Goal: Navigation & Orientation: Find specific page/section

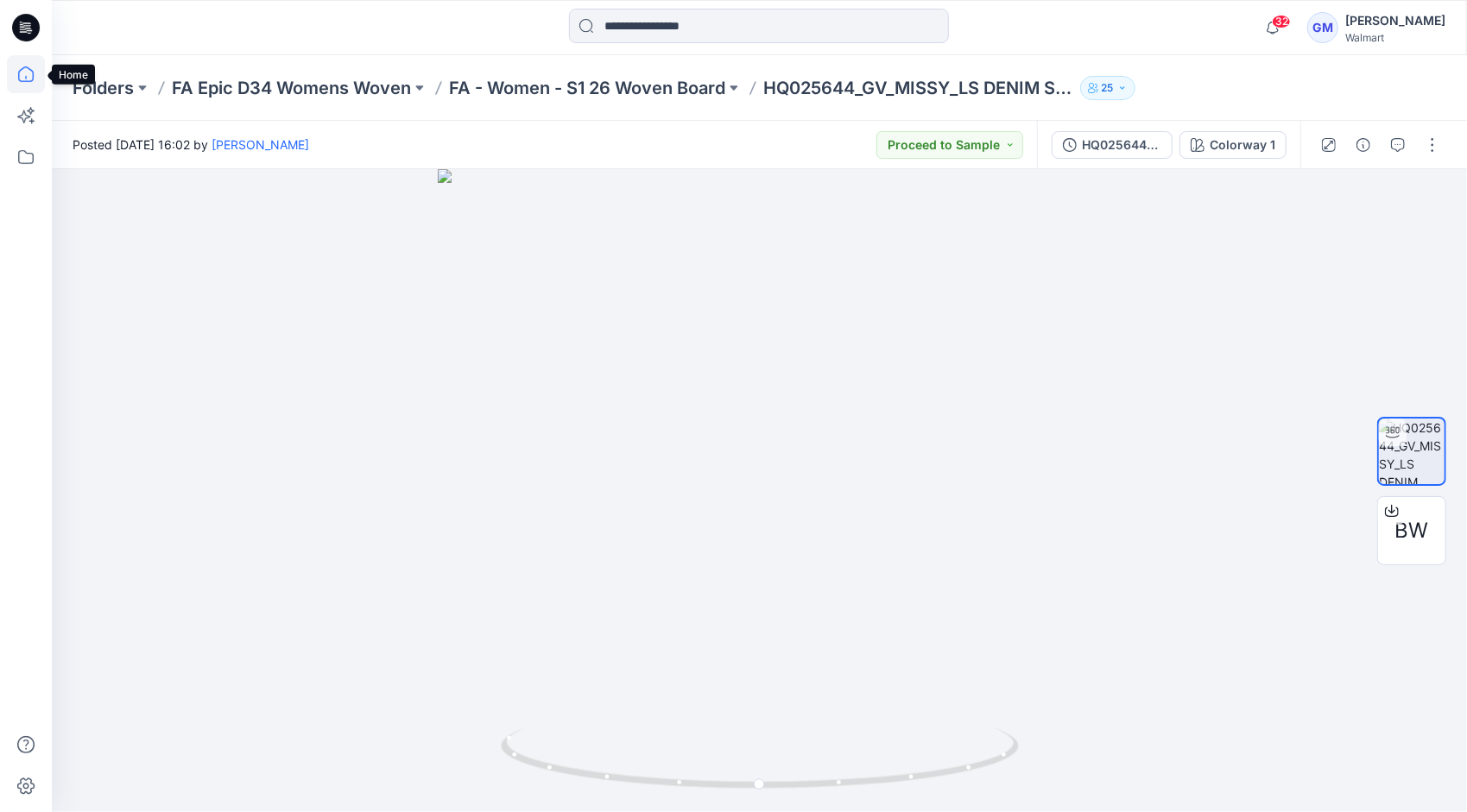
click at [23, 85] on icon at bounding box center [25, 73] width 38 height 38
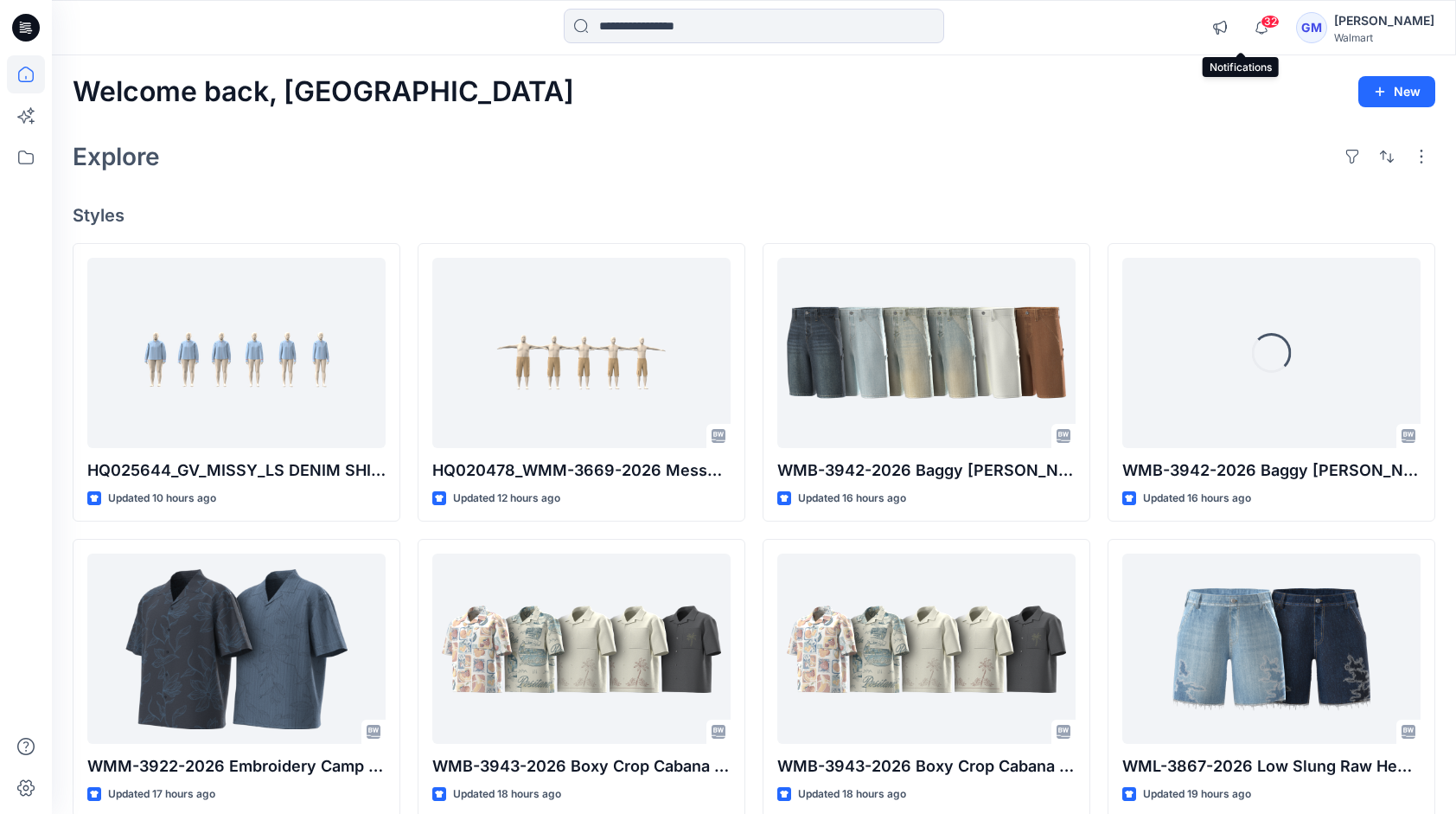
click at [1261, 25] on span "32" at bounding box center [1271, 21] width 19 height 14
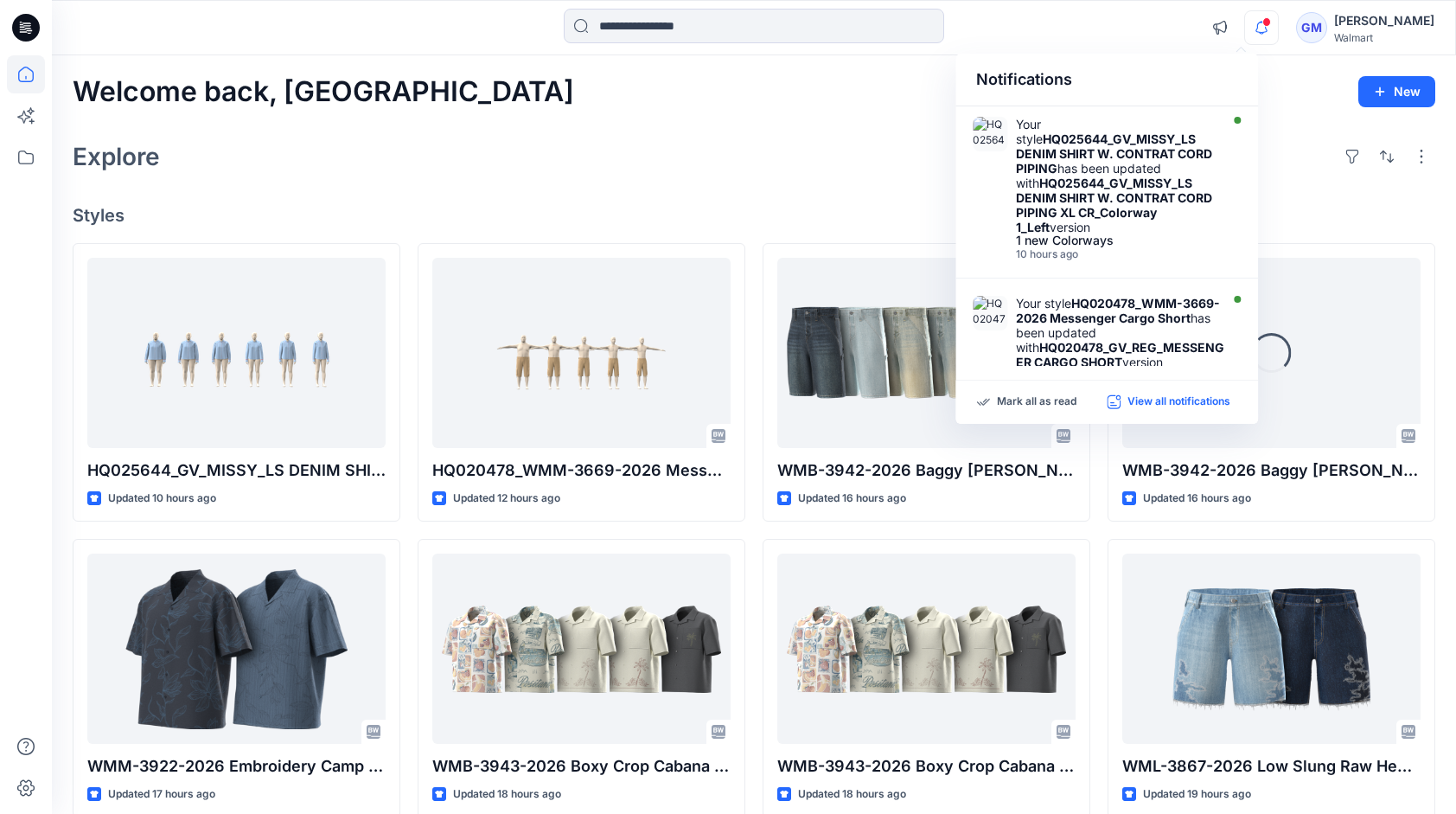
click at [1148, 395] on p "View all notifications" at bounding box center [1179, 402] width 103 height 15
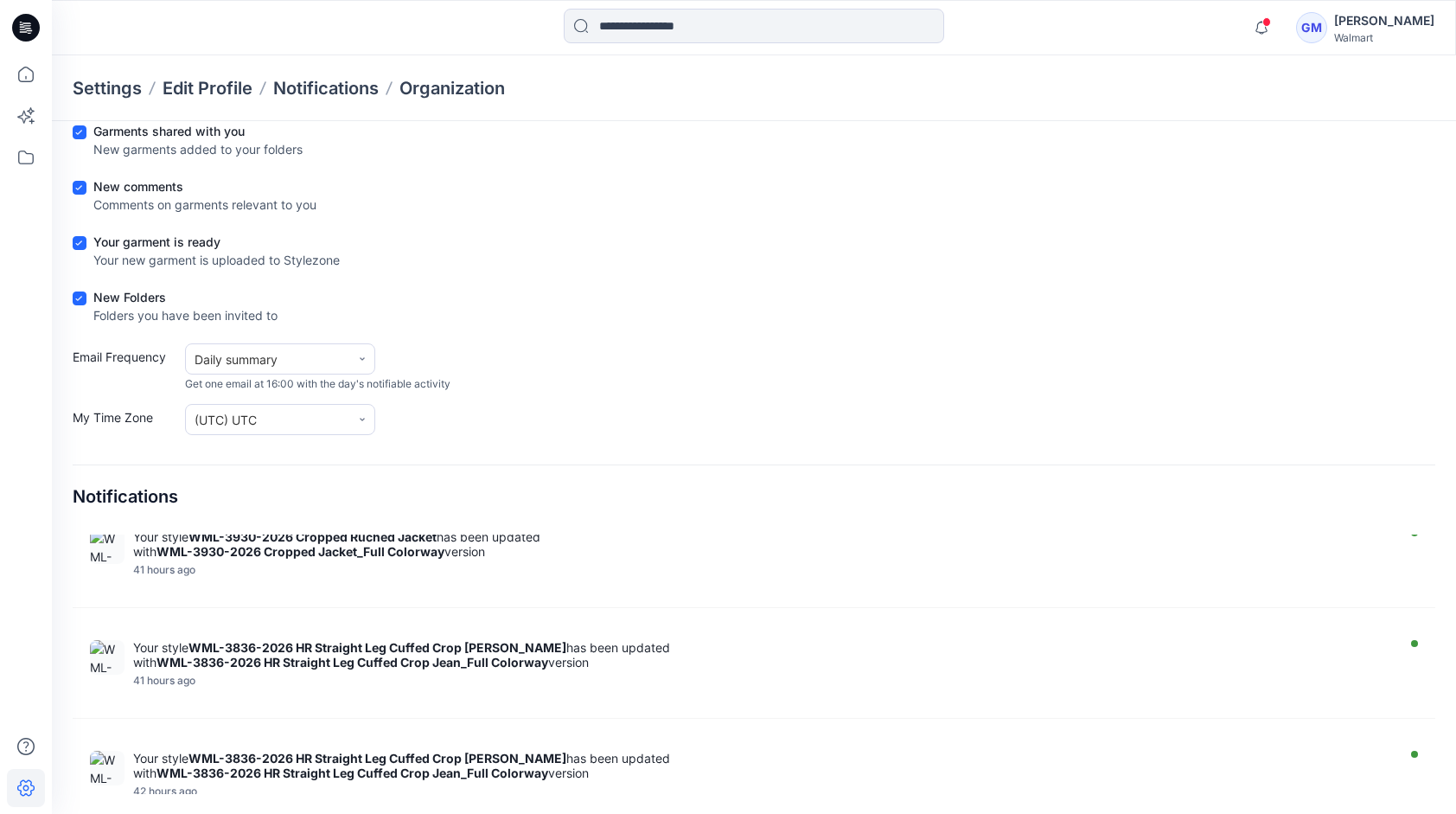
scroll to position [5167, 0]
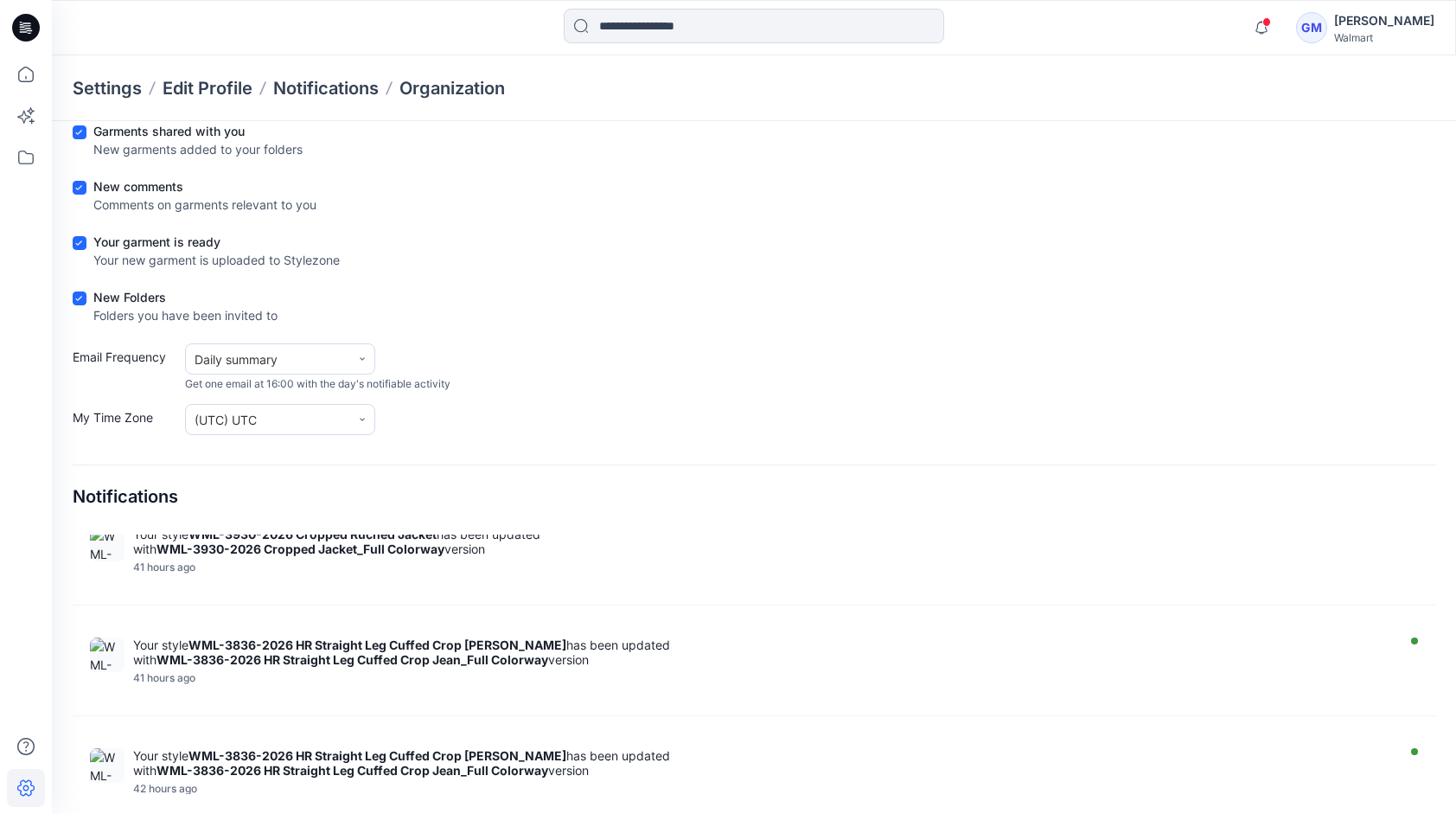
click at [860, 277] on form "Garments shared with you New garments added to your folders New comments Commen…" at bounding box center [754, 278] width 1363 height 313
